Goal: Navigation & Orientation: Find specific page/section

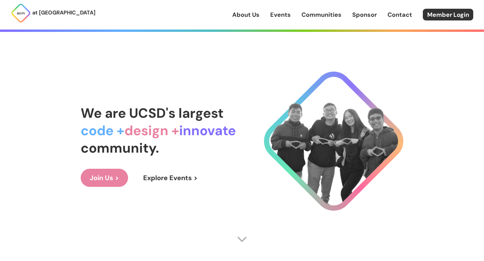
click at [251, 17] on link "About Us" at bounding box center [245, 14] width 27 height 9
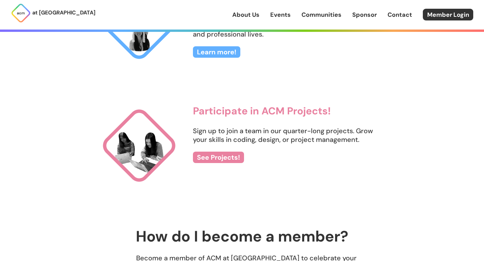
scroll to position [710, 0]
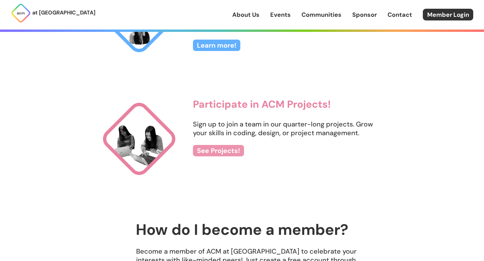
click at [215, 150] on link "See Projects!" at bounding box center [218, 150] width 51 height 11
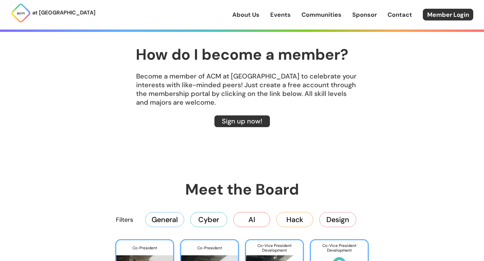
scroll to position [888, 0]
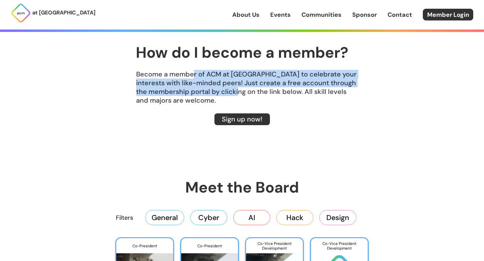
drag, startPoint x: 193, startPoint y: 75, endPoint x: 263, endPoint y: 91, distance: 71.4
click at [263, 91] on p "Become a member of ACM at [GEOGRAPHIC_DATA] to celebrate your interests with li…" at bounding box center [242, 87] width 322 height 35
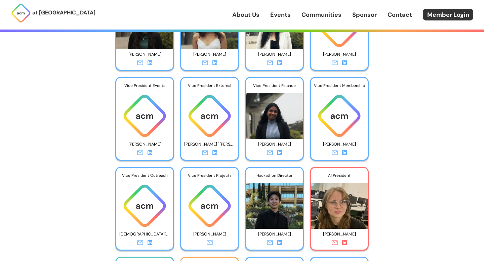
scroll to position [1136, 0]
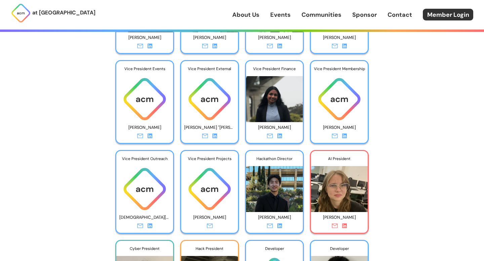
scroll to position [1152, 0]
